Goal: Information Seeking & Learning: Learn about a topic

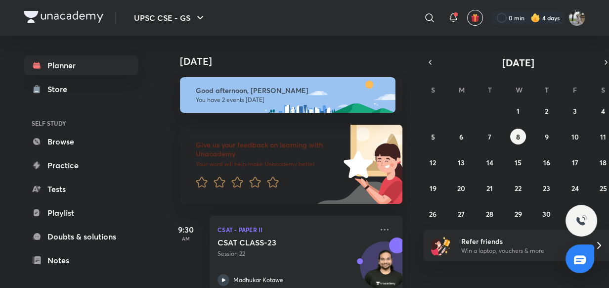
click at [275, 257] on p "Session 22" at bounding box center [294, 253] width 155 height 9
